Goal: Information Seeking & Learning: Learn about a topic

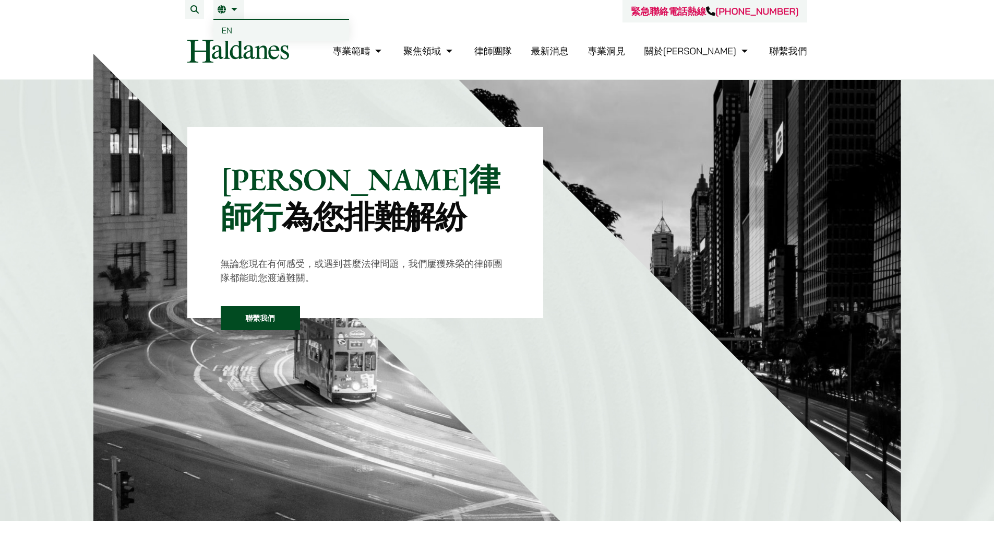
click at [236, 10] on link "繁" at bounding box center [229, 9] width 22 height 8
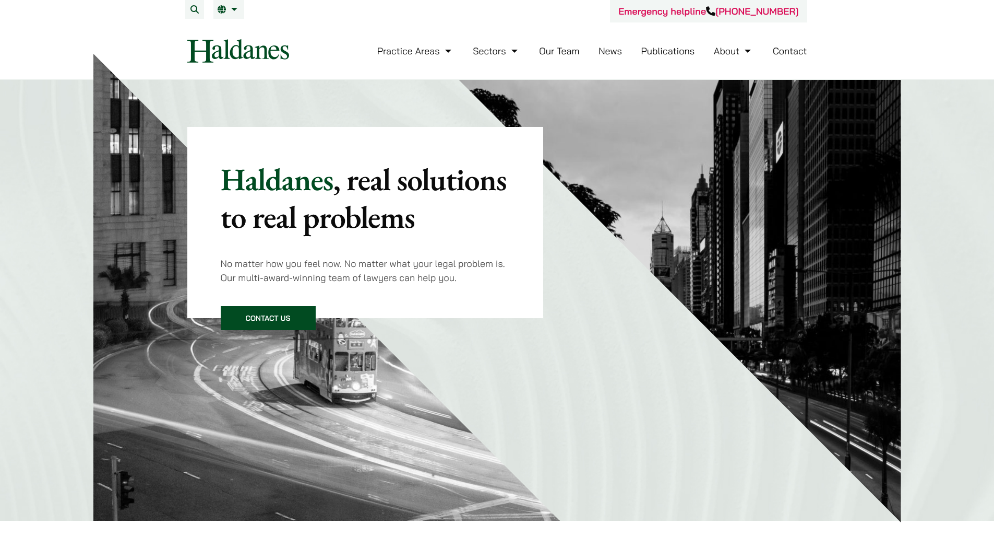
click at [562, 55] on link "Our Team" at bounding box center [559, 51] width 40 height 12
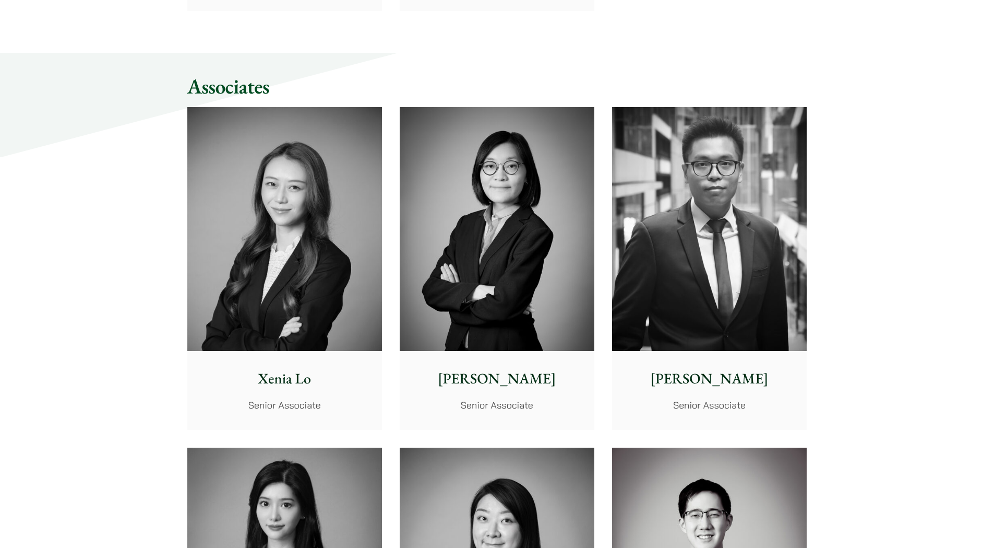
scroll to position [2654, 0]
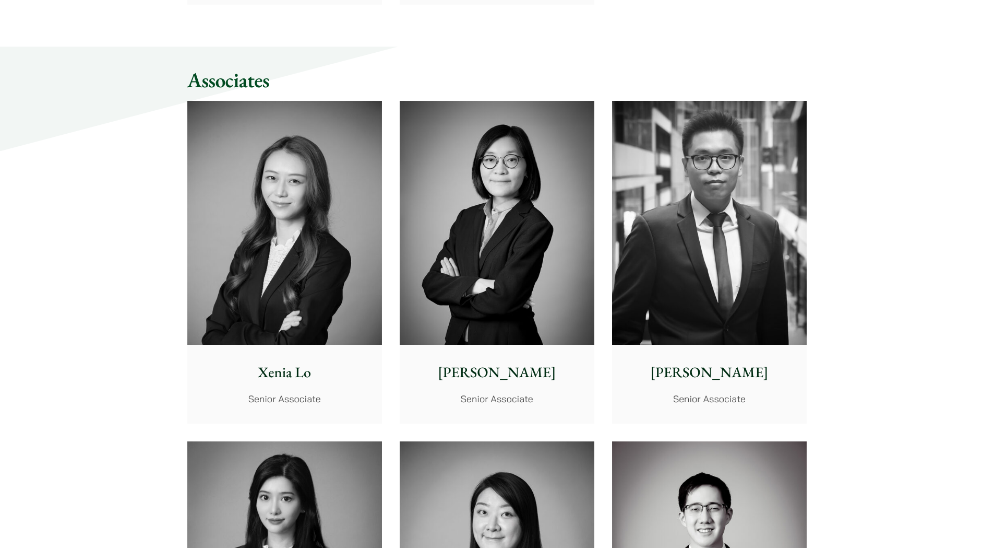
click at [776, 186] on img at bounding box center [709, 223] width 195 height 244
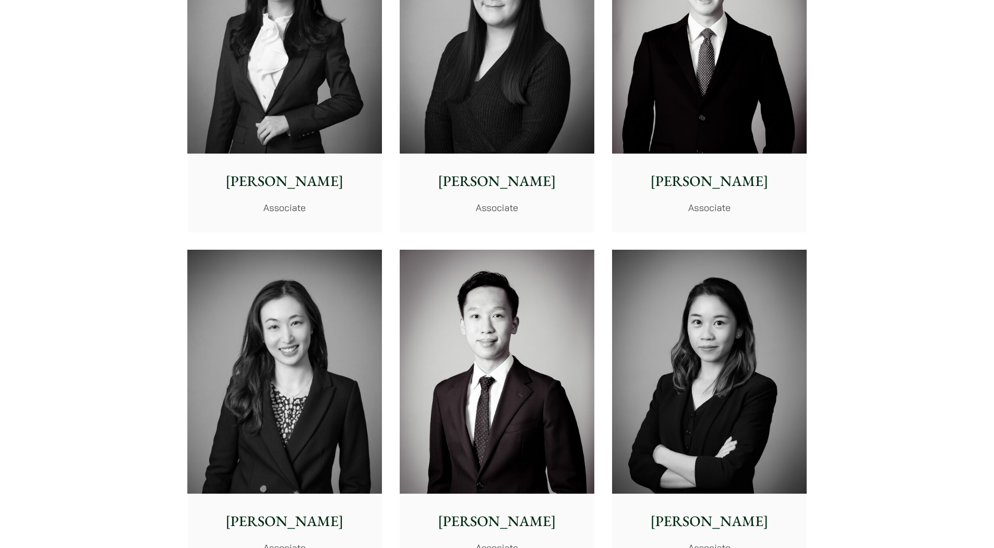
scroll to position [3235, 0]
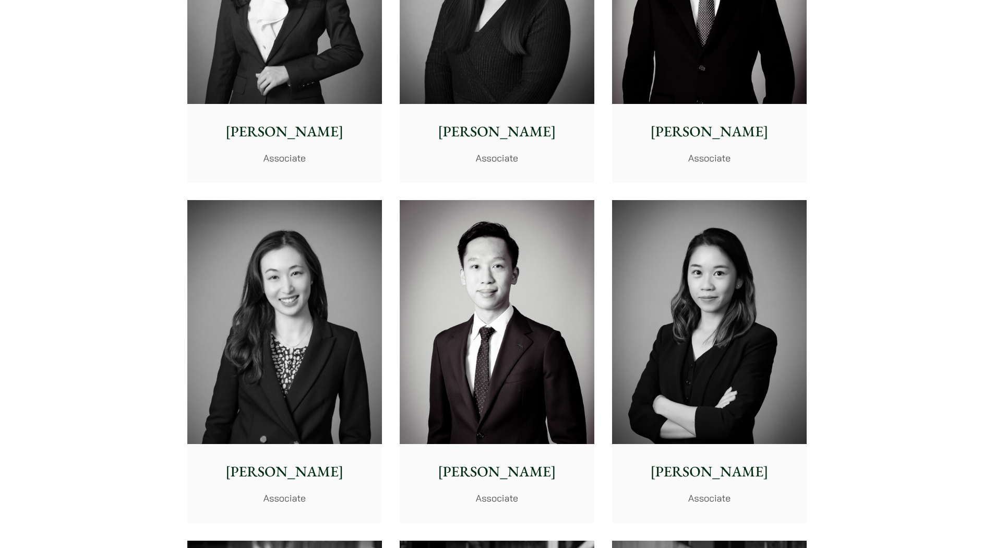
click at [270, 266] on img at bounding box center [284, 322] width 195 height 244
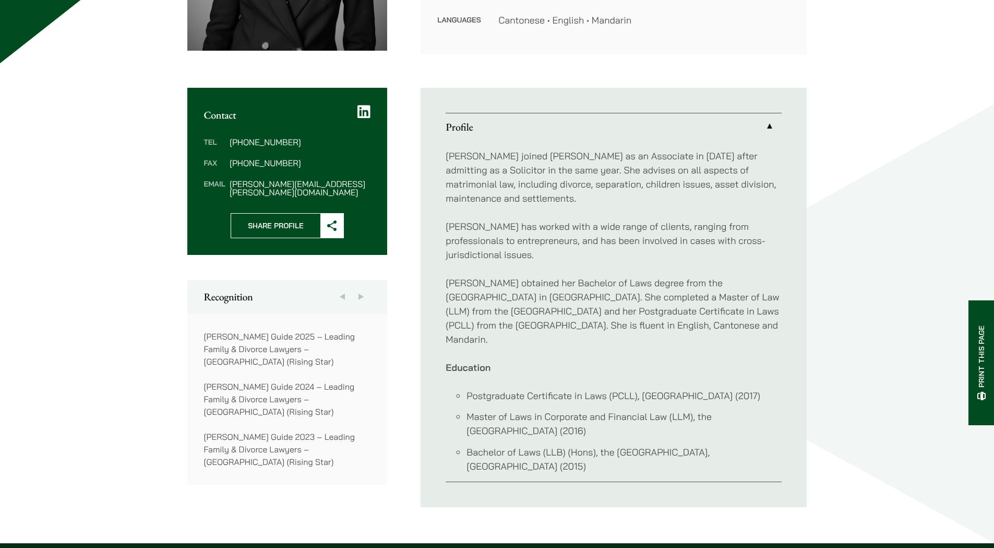
scroll to position [157, 0]
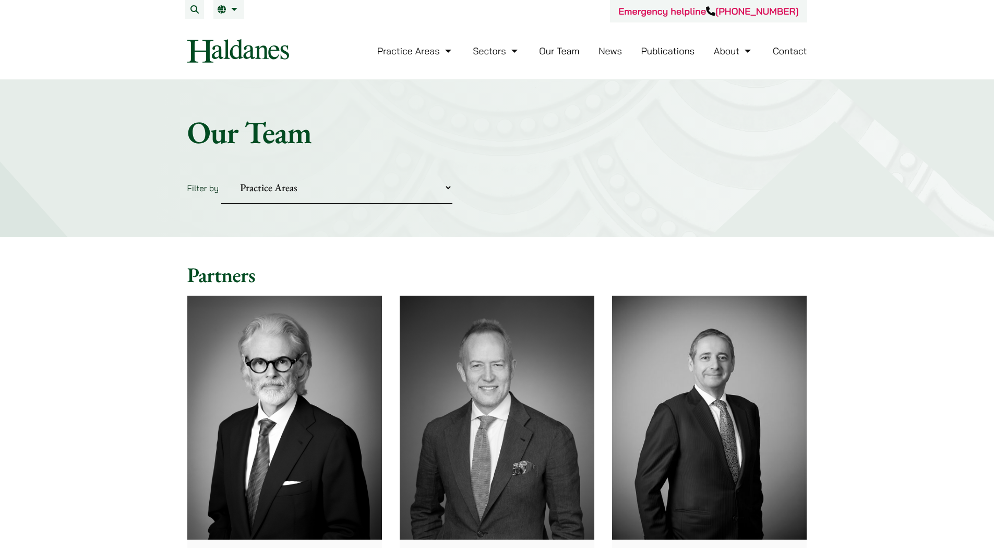
scroll to position [3235, 0]
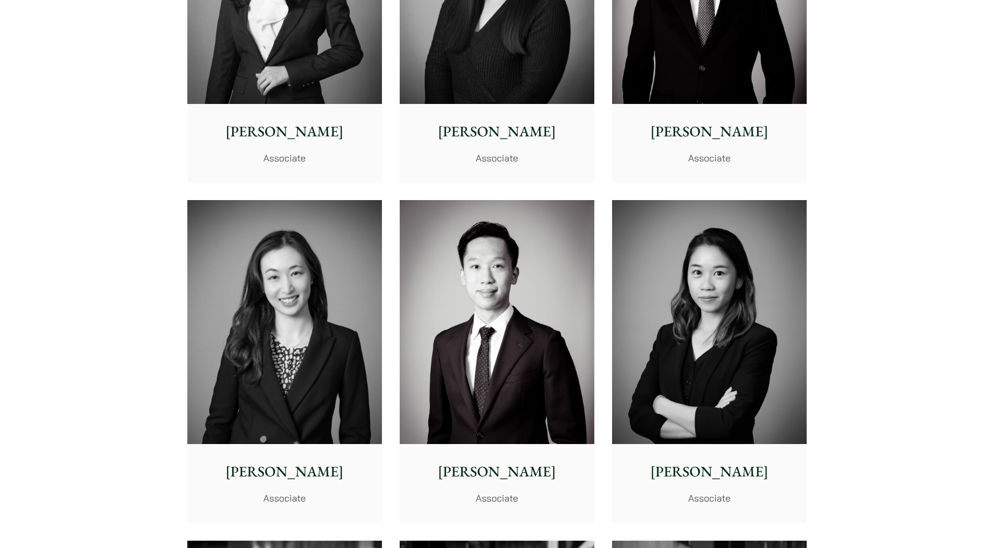
click at [732, 279] on img at bounding box center [709, 322] width 195 height 244
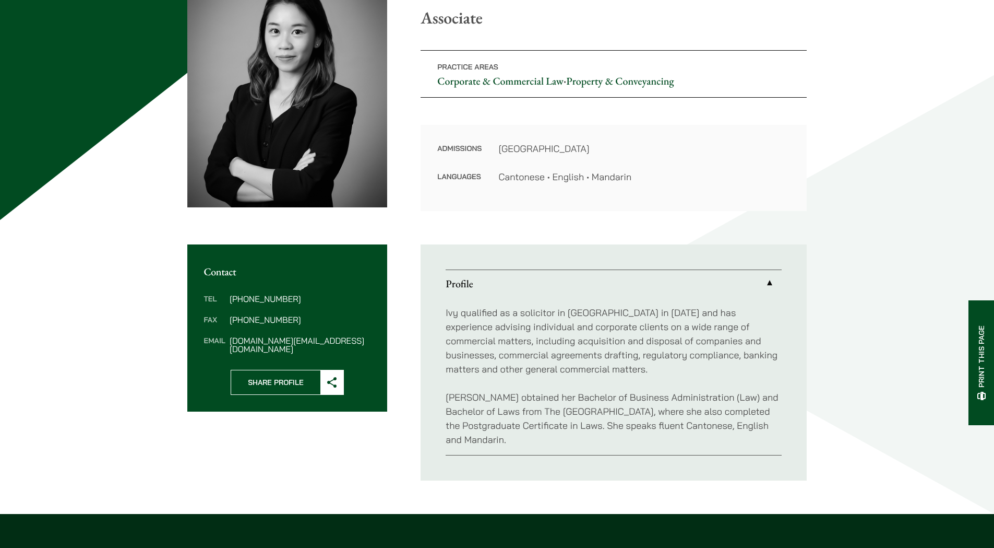
scroll to position [209, 0]
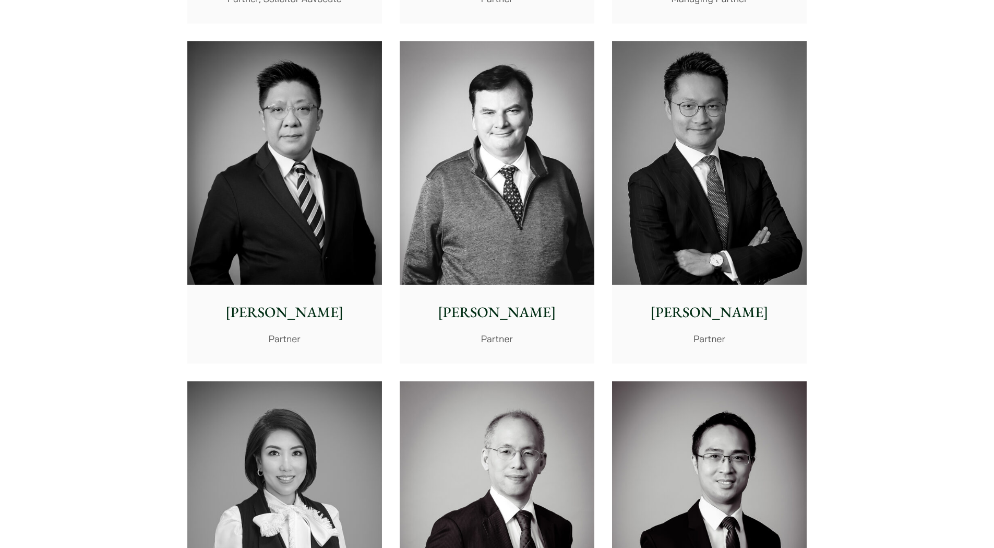
scroll to position [650, 0]
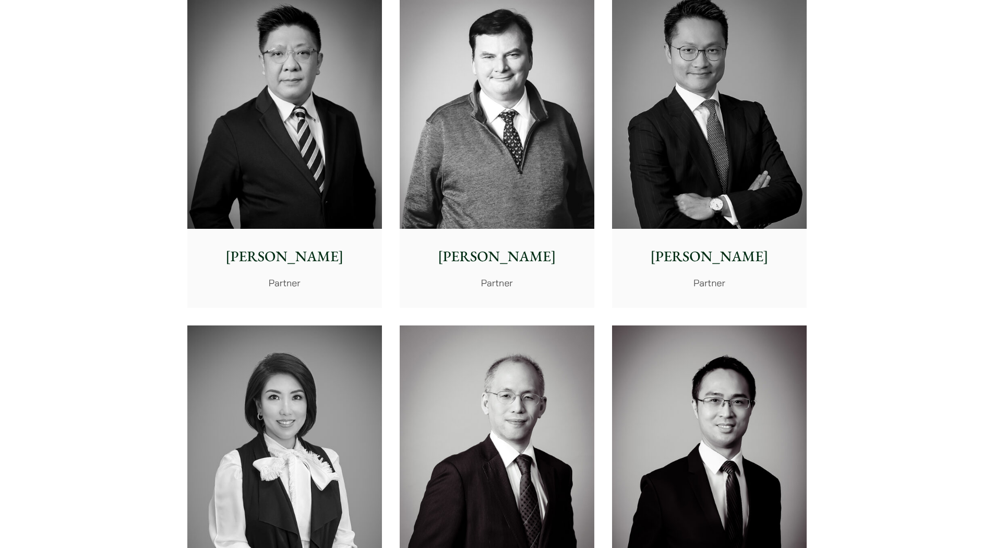
click at [553, 70] on img at bounding box center [497, 107] width 195 height 244
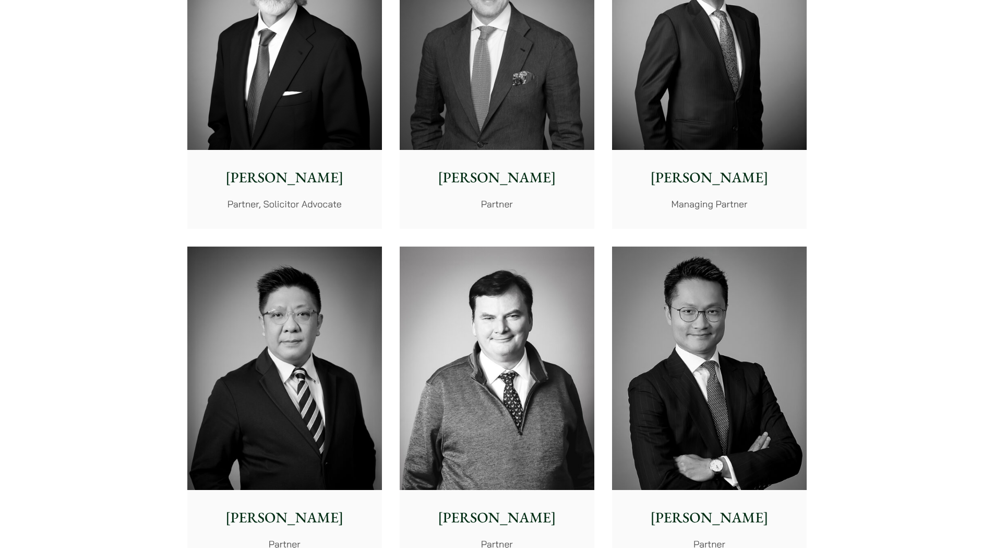
scroll to position [337, 0]
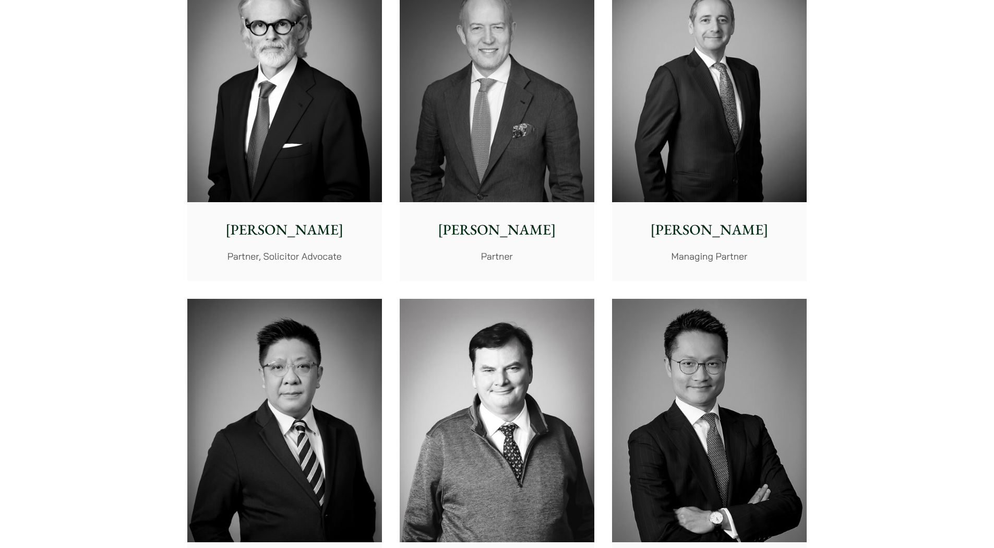
click at [226, 395] on img at bounding box center [284, 421] width 195 height 244
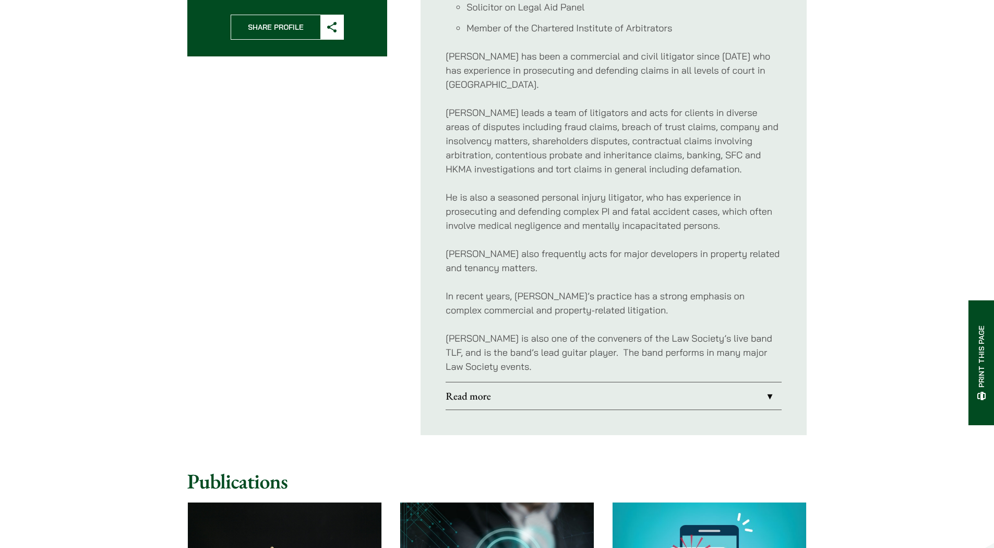
scroll to position [263, 0]
